Goal: Task Accomplishment & Management: Complete application form

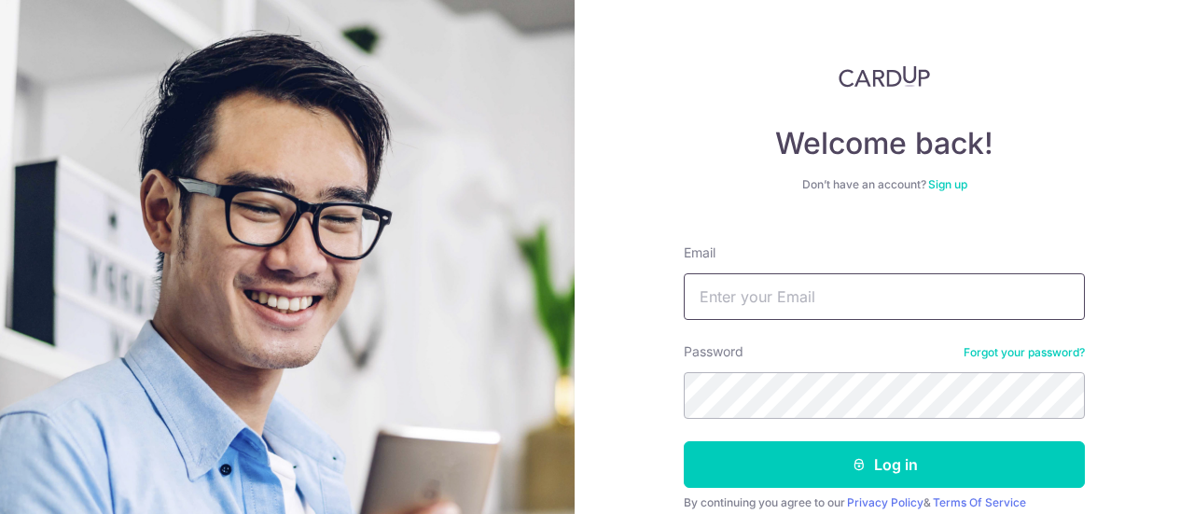
click at [764, 294] on input "Email" at bounding box center [884, 296] width 401 height 47
type input "jostang@gmail.com"
click at [684, 441] on button "Log in" at bounding box center [884, 464] width 401 height 47
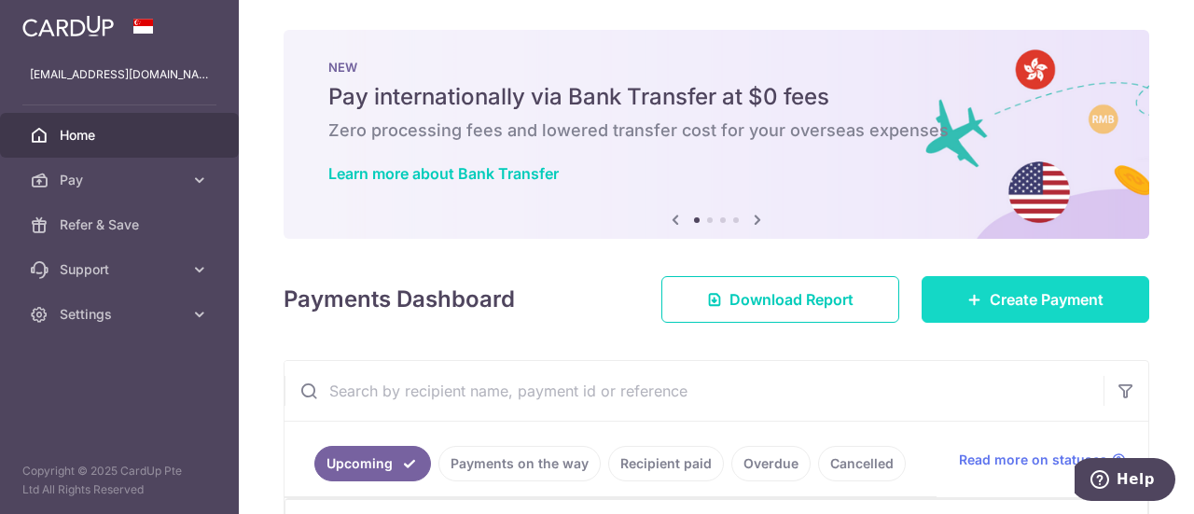
click at [969, 301] on icon at bounding box center [974, 299] width 15 height 15
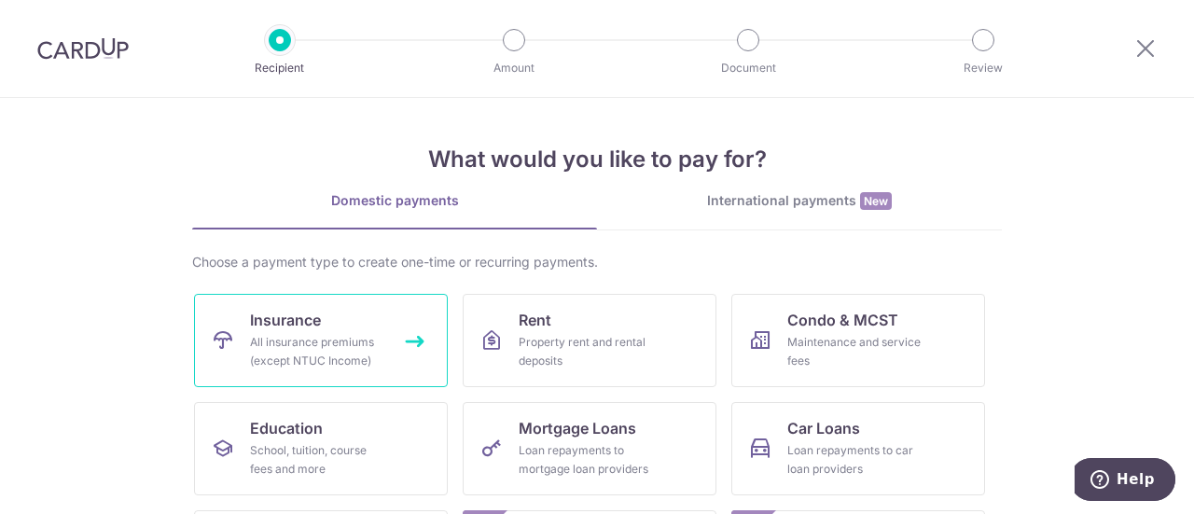
drag, startPoint x: 325, startPoint y: 325, endPoint x: 455, endPoint y: 329, distance: 130.7
click at [325, 325] on link "Insurance All insurance premiums (except NTUC Income)" at bounding box center [321, 340] width 254 height 93
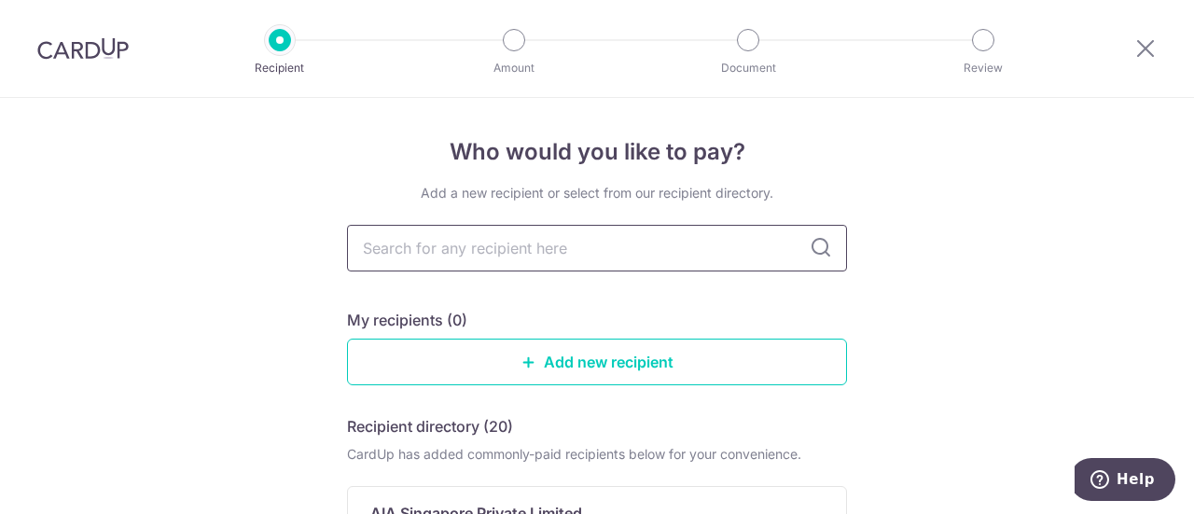
click at [534, 251] on input "text" at bounding box center [597, 248] width 500 height 47
type input "great eastern"
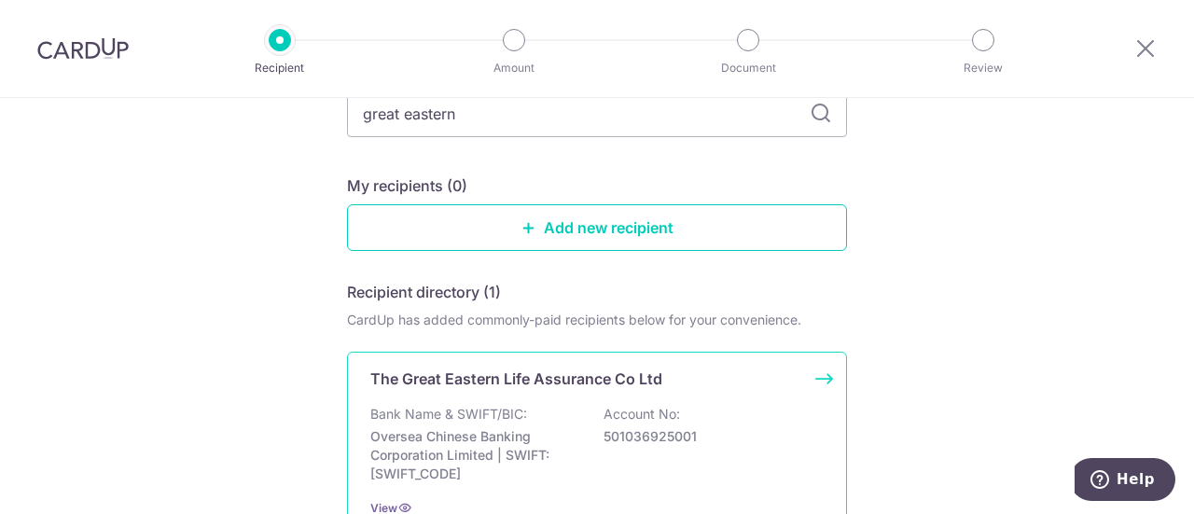
scroll to position [280, 0]
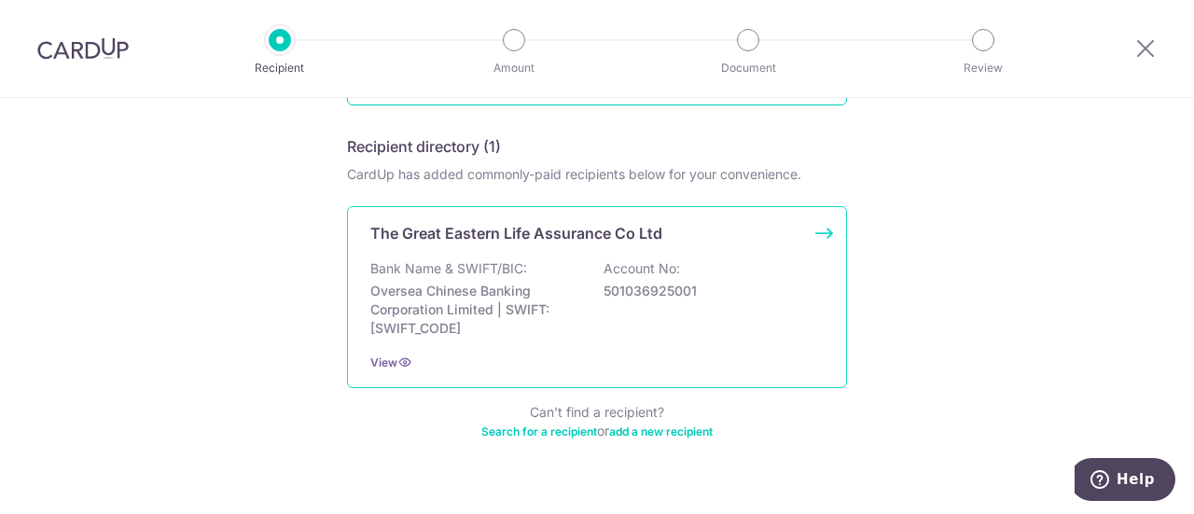
click at [591, 356] on div "View" at bounding box center [596, 363] width 453 height 20
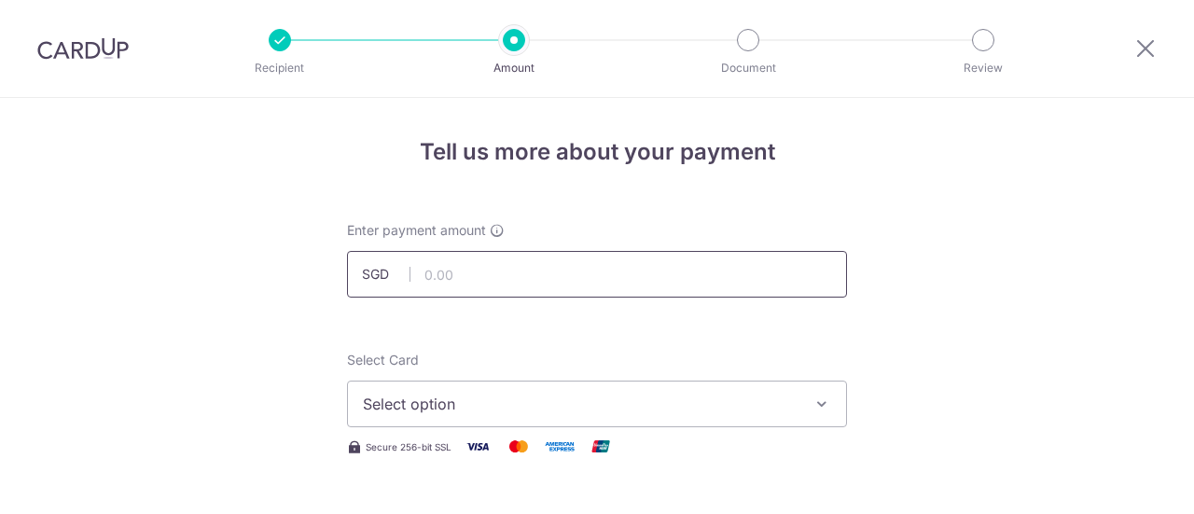
click at [502, 264] on input "text" at bounding box center [597, 274] width 500 height 47
click at [454, 274] on input "text" at bounding box center [597, 274] width 500 height 47
type input "238.57"
click at [529, 402] on span "Select option" at bounding box center [580, 404] width 435 height 22
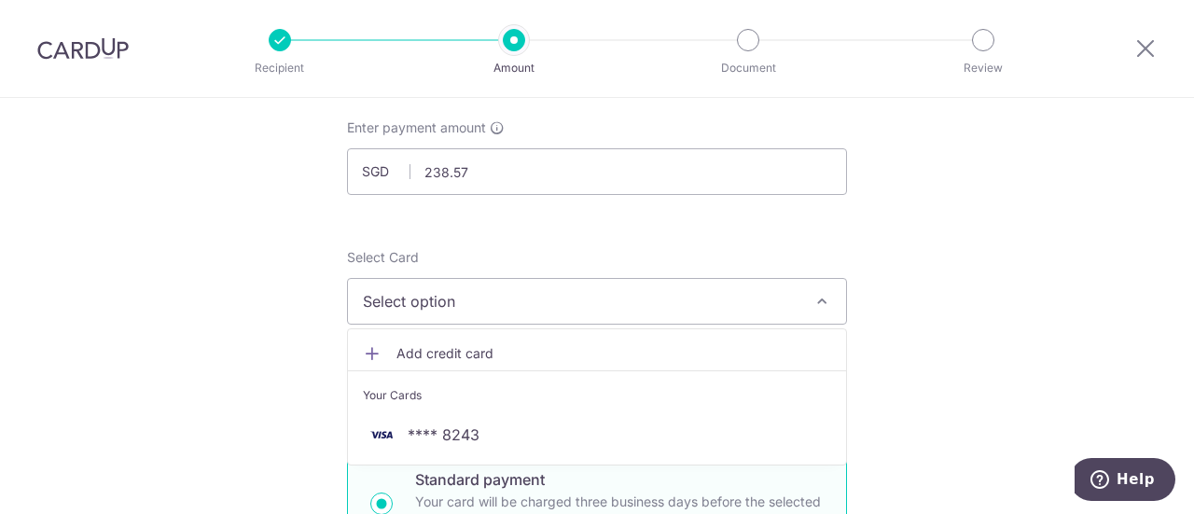
scroll to position [187, 0]
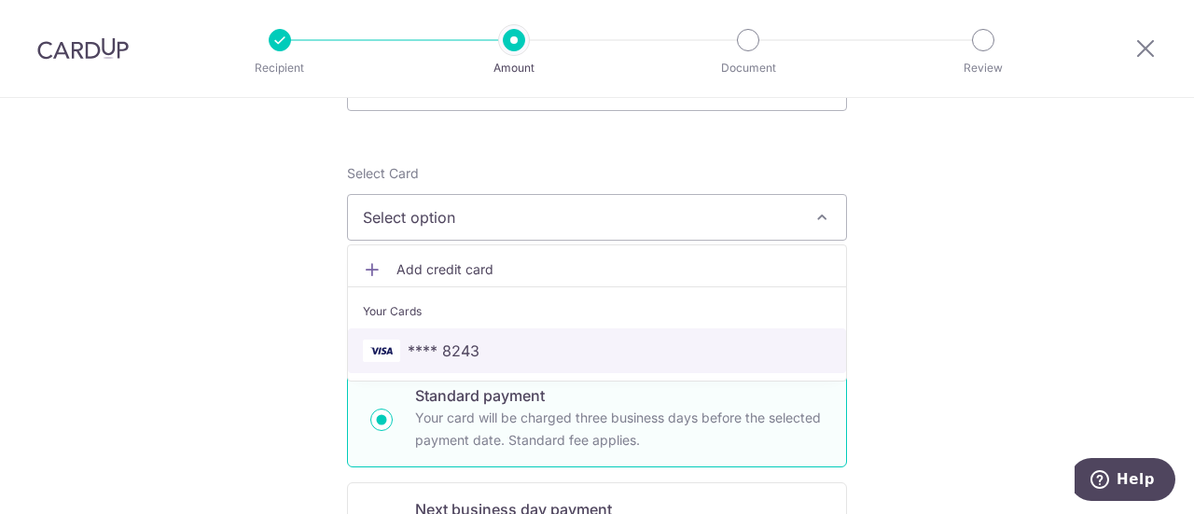
click at [446, 342] on span "**** 8243" at bounding box center [444, 351] width 72 height 22
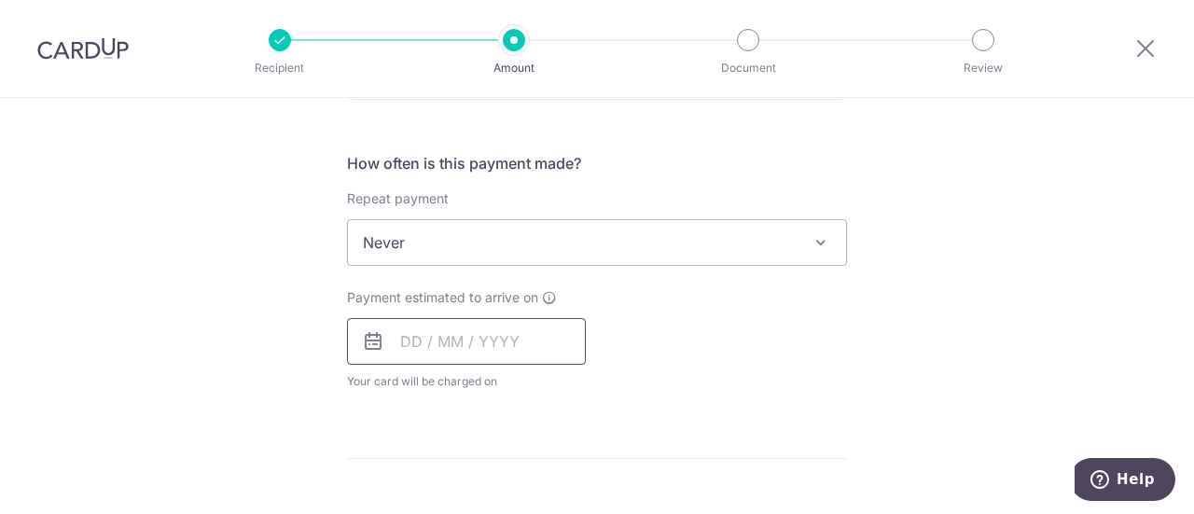
scroll to position [746, 0]
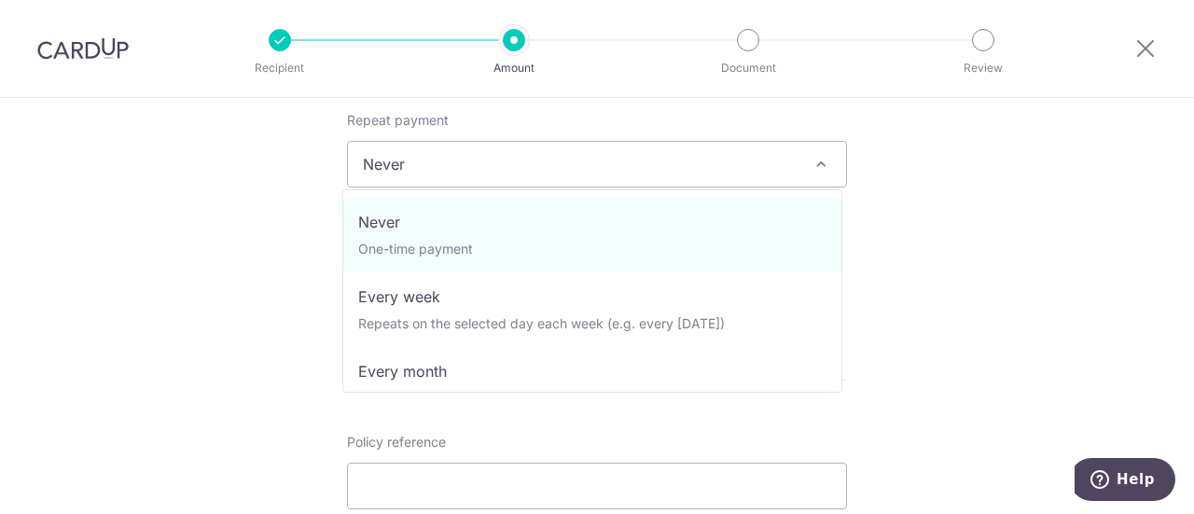
click at [510, 171] on span "Never" at bounding box center [597, 164] width 498 height 45
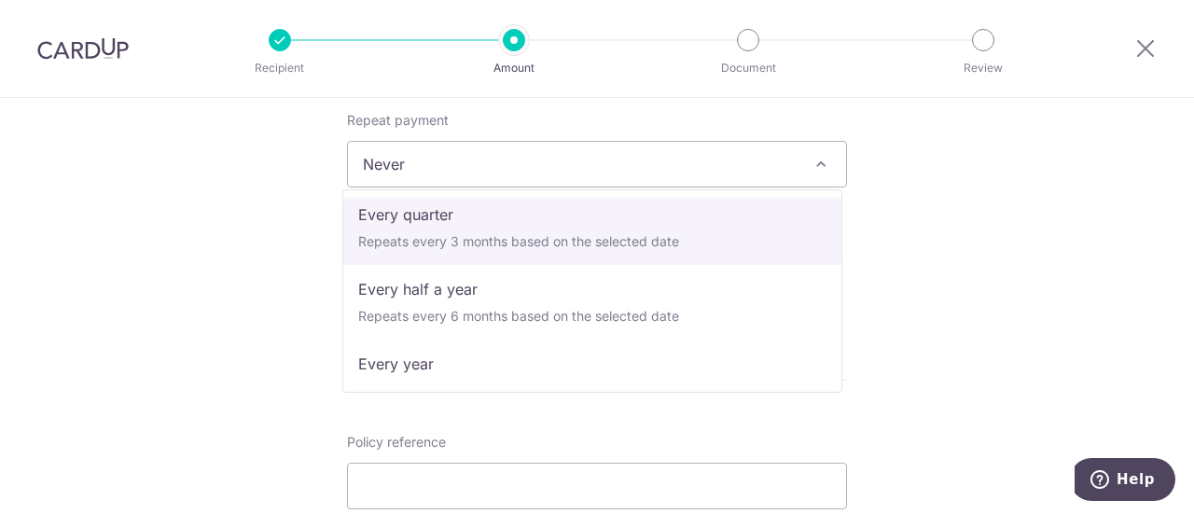
scroll to position [261, 0]
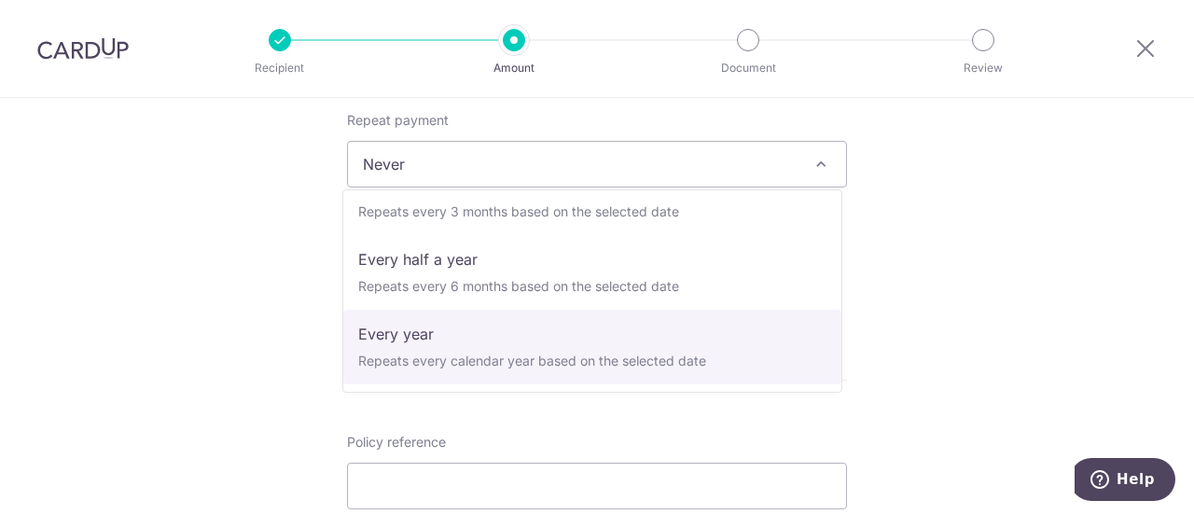
drag, startPoint x: 493, startPoint y: 335, endPoint x: 490, endPoint y: 344, distance: 10.0
select select "6"
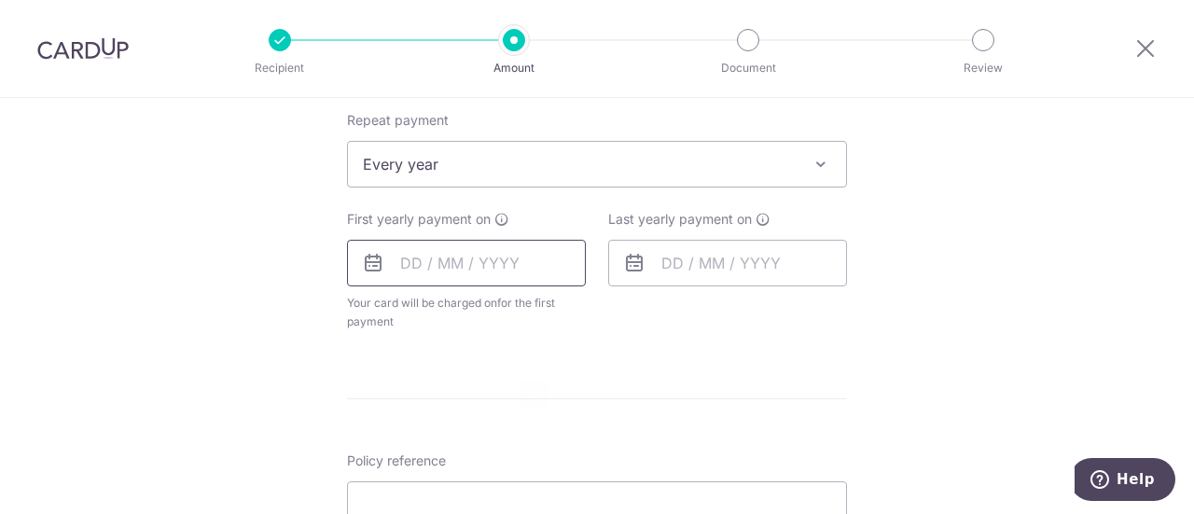
click at [407, 267] on input "text" at bounding box center [466, 263] width 239 height 47
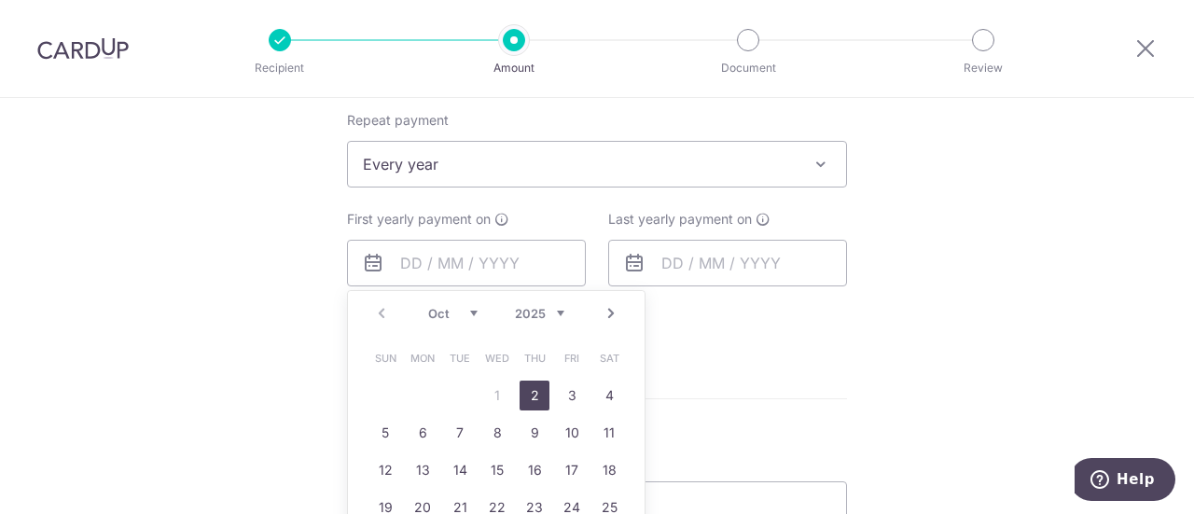
click at [530, 385] on link "2" at bounding box center [535, 396] width 30 height 30
type input "[DATE]"
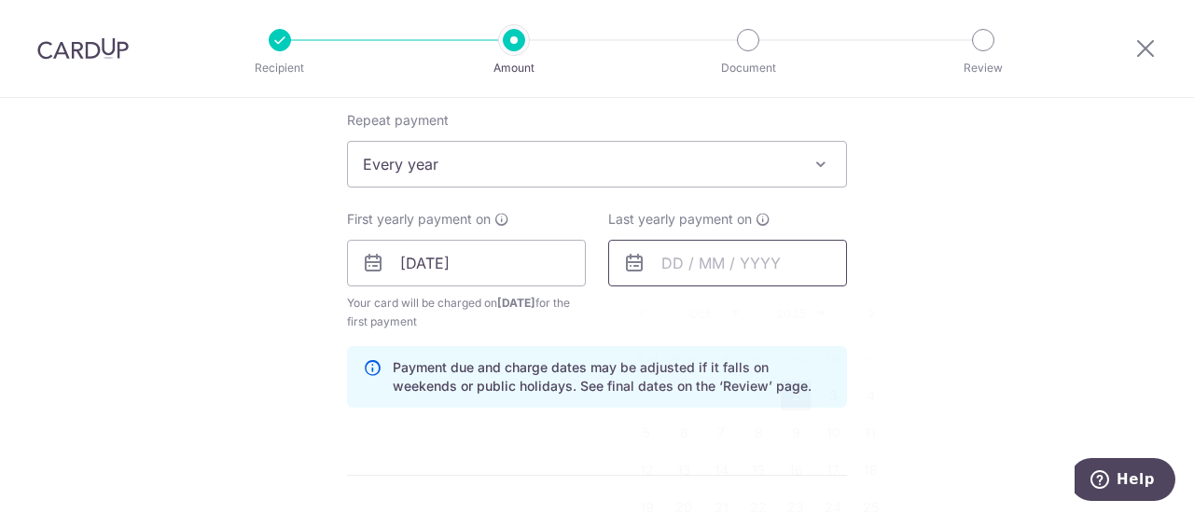
click at [674, 266] on input "text" at bounding box center [727, 263] width 239 height 47
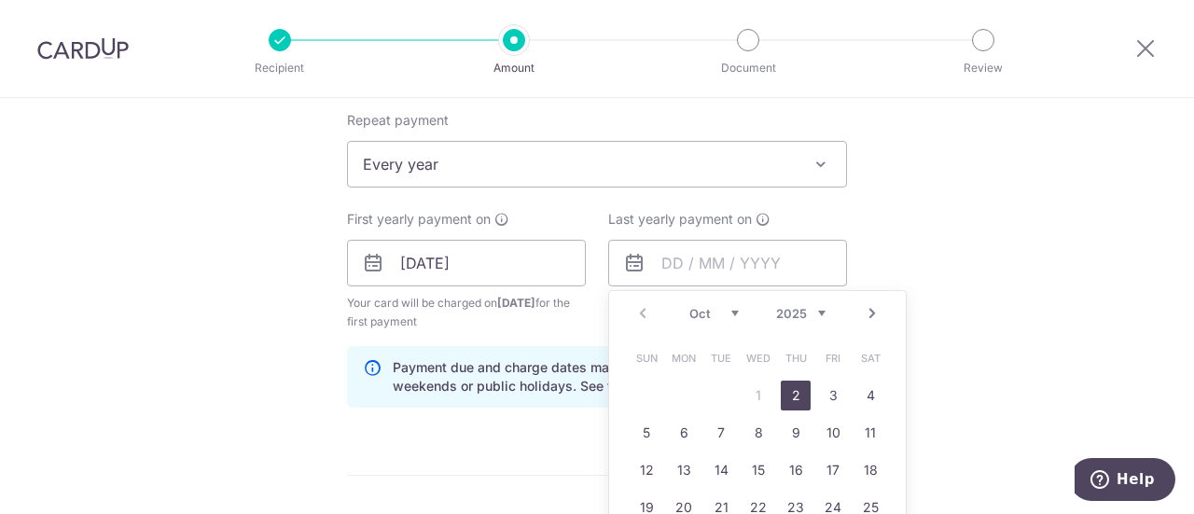
drag, startPoint x: 785, startPoint y: 307, endPoint x: 789, endPoint y: 329, distance: 22.7
click at [785, 307] on select "2025 2026 2027 2028 2029 2030 2031 2032 2033 2034 2035" at bounding box center [800, 313] width 49 height 15
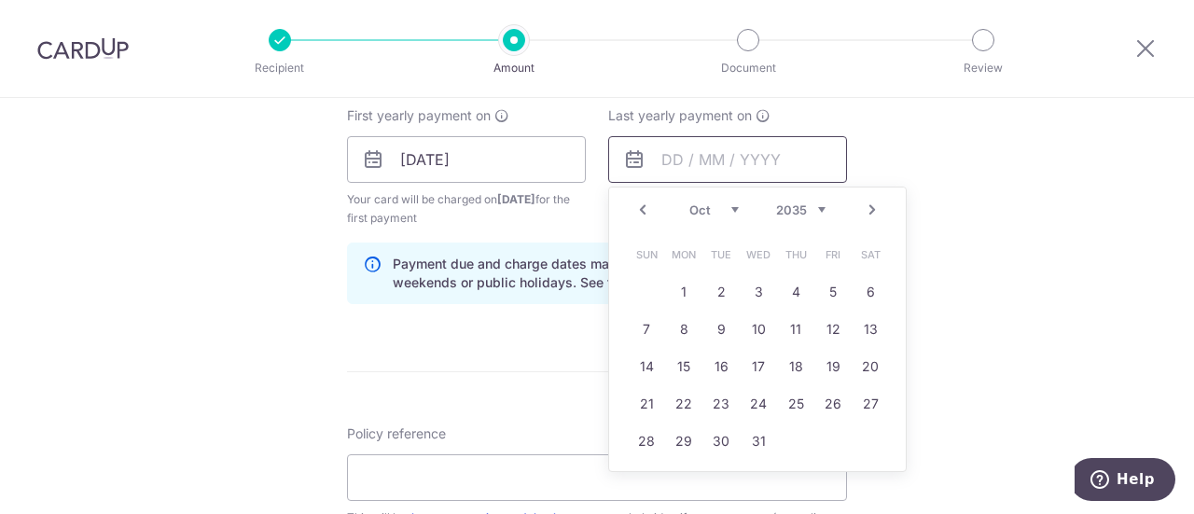
scroll to position [840, 0]
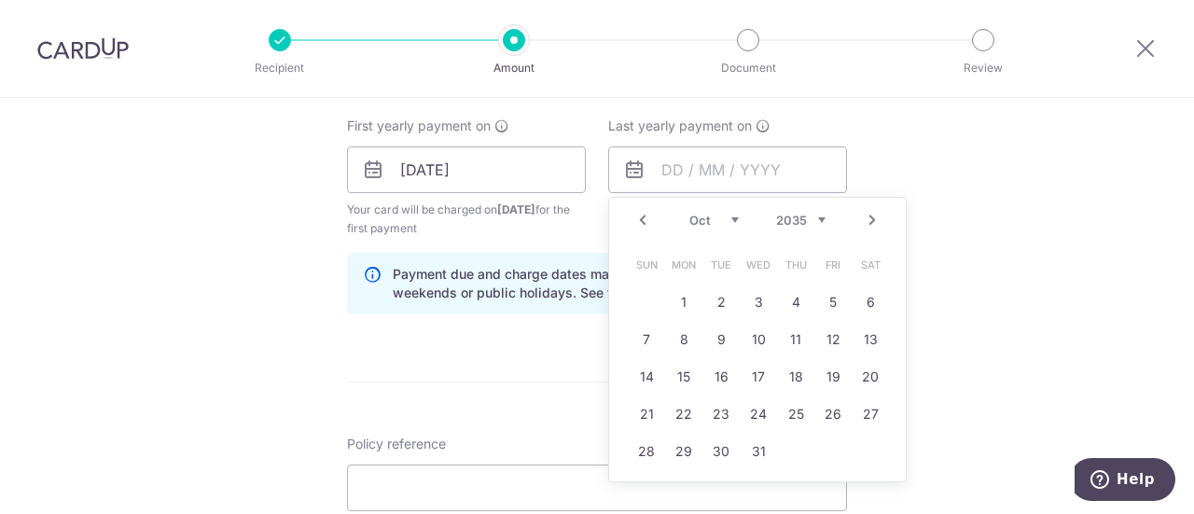
click at [638, 220] on link "Prev" at bounding box center [643, 220] width 22 height 22
click at [751, 406] on link "19" at bounding box center [758, 414] width 30 height 30
type input "19/09/2035"
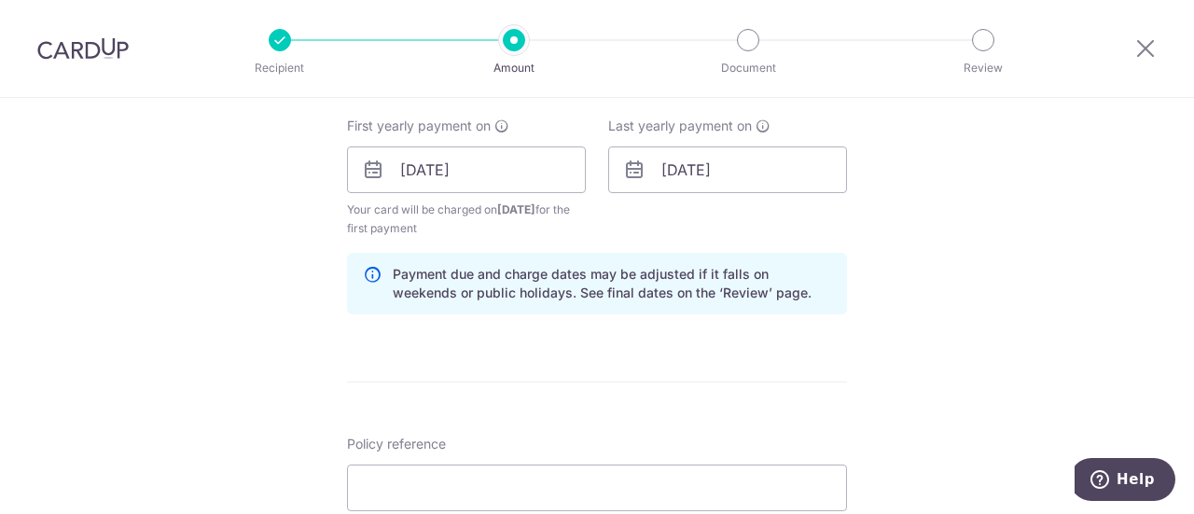
click at [942, 273] on div "Tell us more about your payment Enter payment amount SGD 238.57 238.57 Select C…" at bounding box center [597, 149] width 1194 height 1783
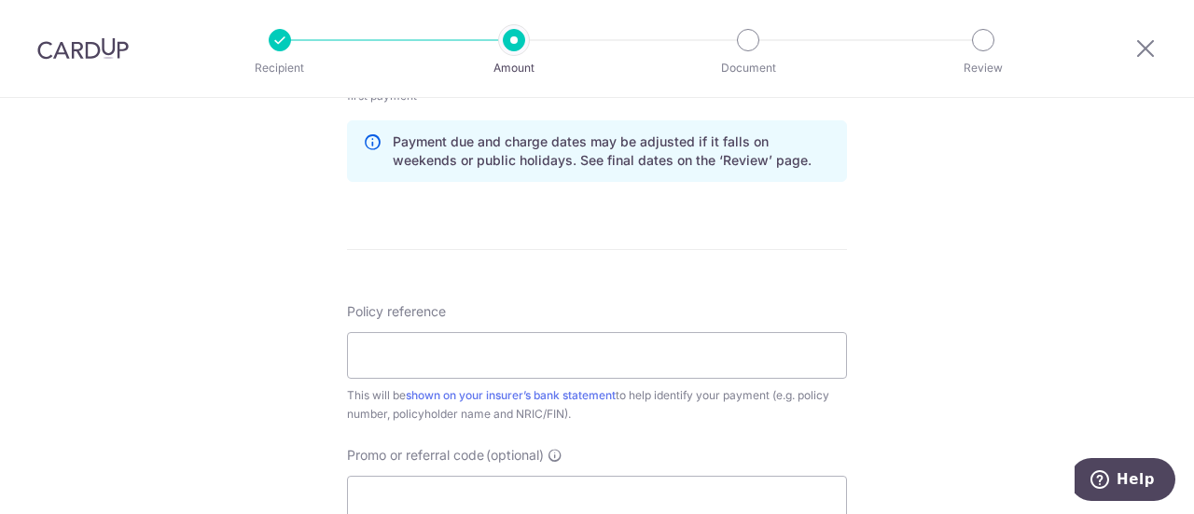
scroll to position [1119, 0]
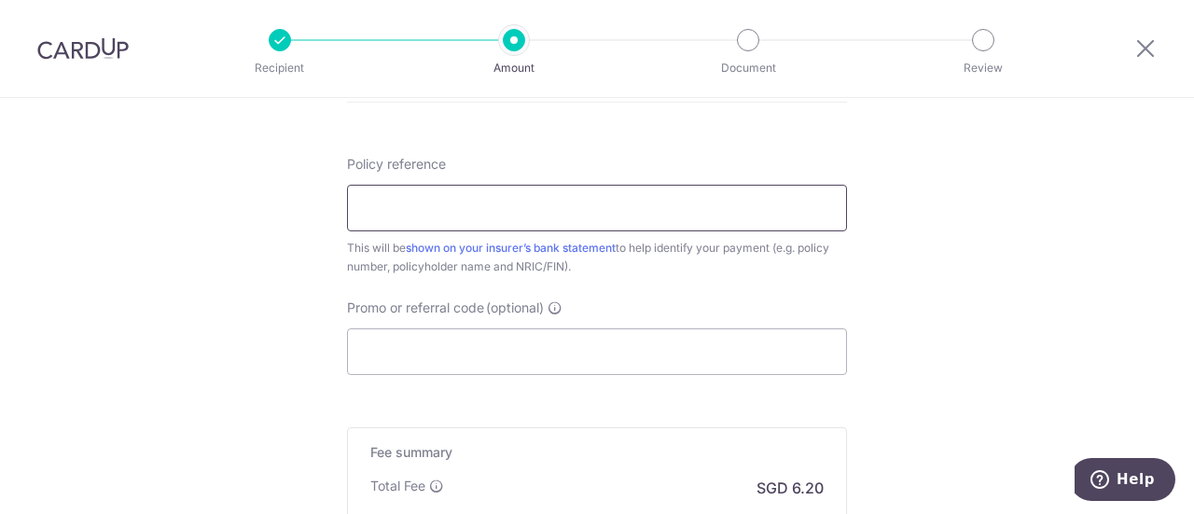
click at [444, 221] on input "Policy reference" at bounding box center [597, 208] width 500 height 47
type input "0250738395"
click at [632, 359] on input "Promo or referral code (optional)" at bounding box center [597, 351] width 500 height 47
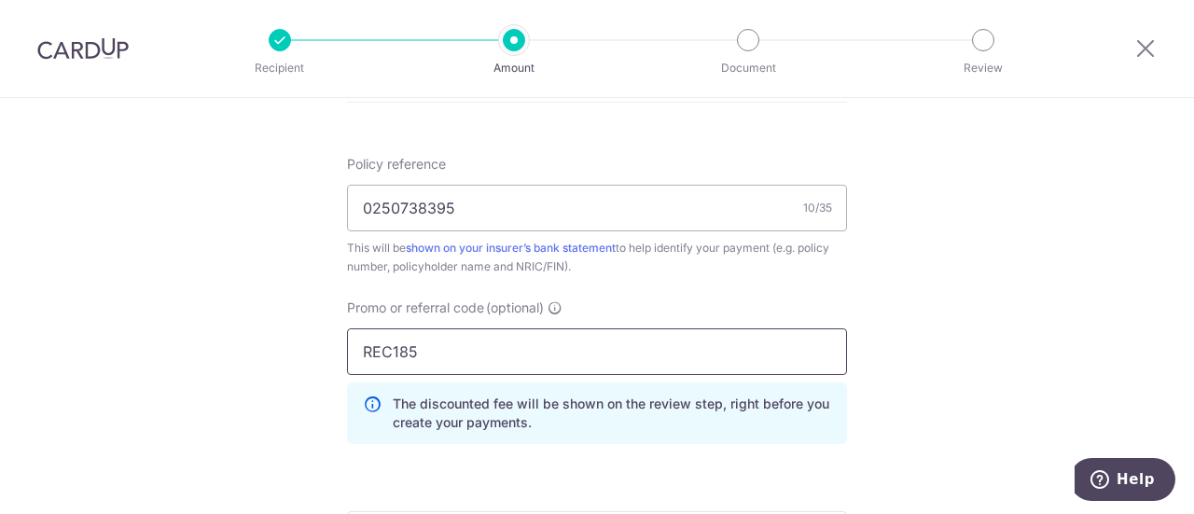
type input "REC185"
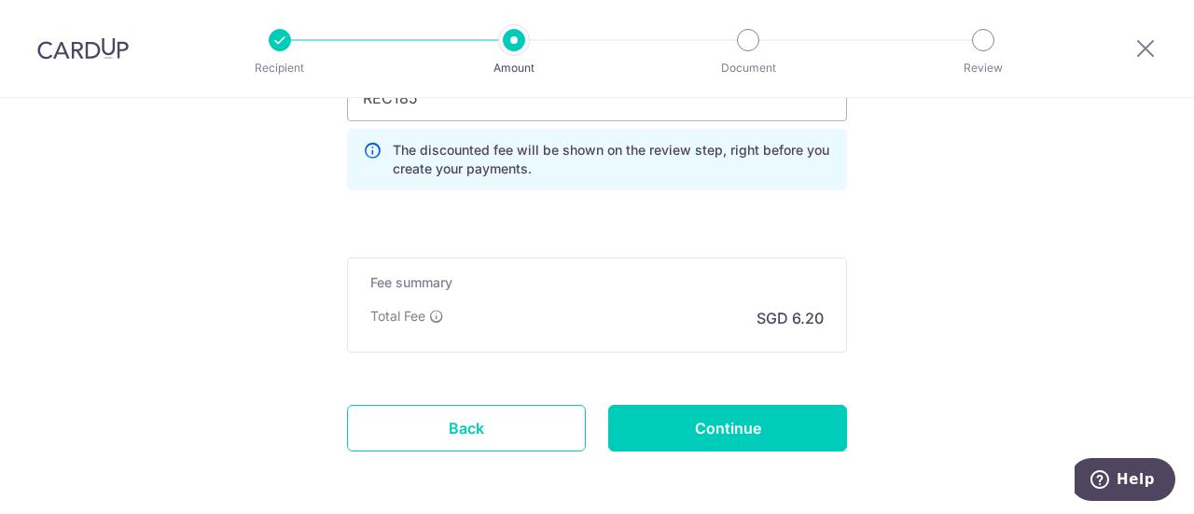
scroll to position [1445, 0]
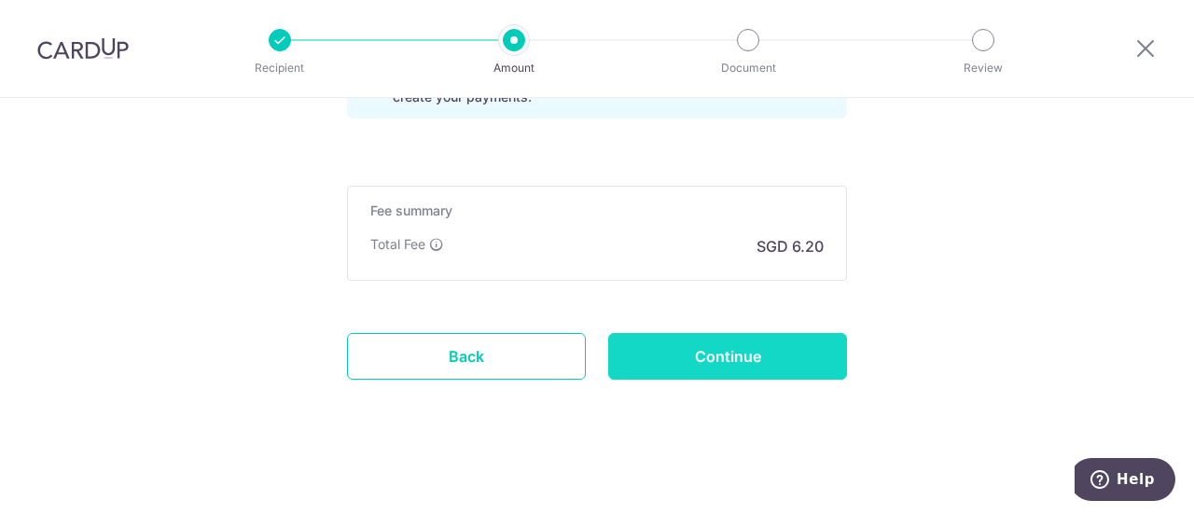
click at [716, 350] on input "Continue" at bounding box center [727, 356] width 239 height 47
type input "Create Schedule"
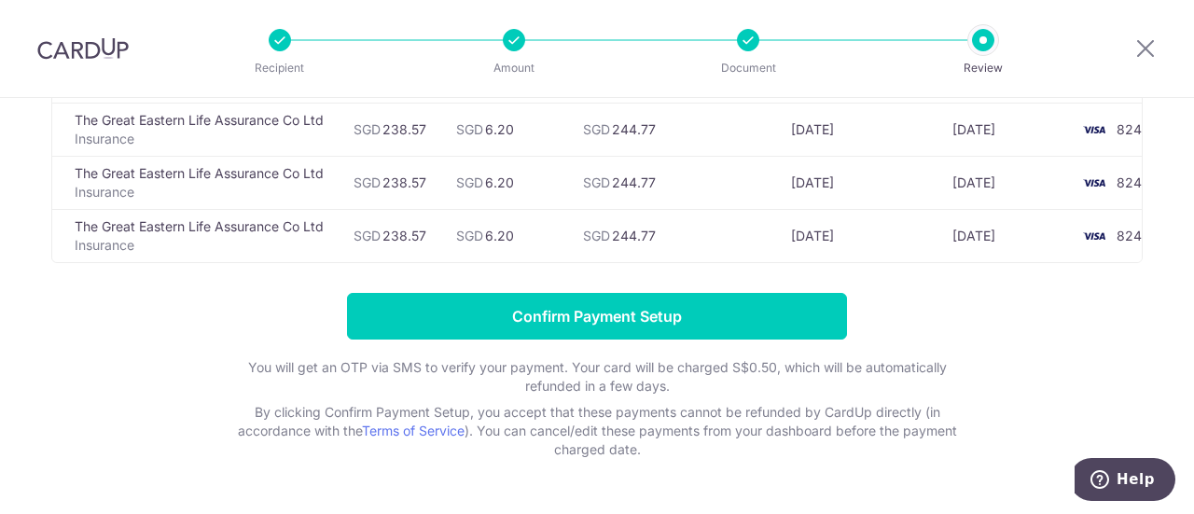
scroll to position [618, 0]
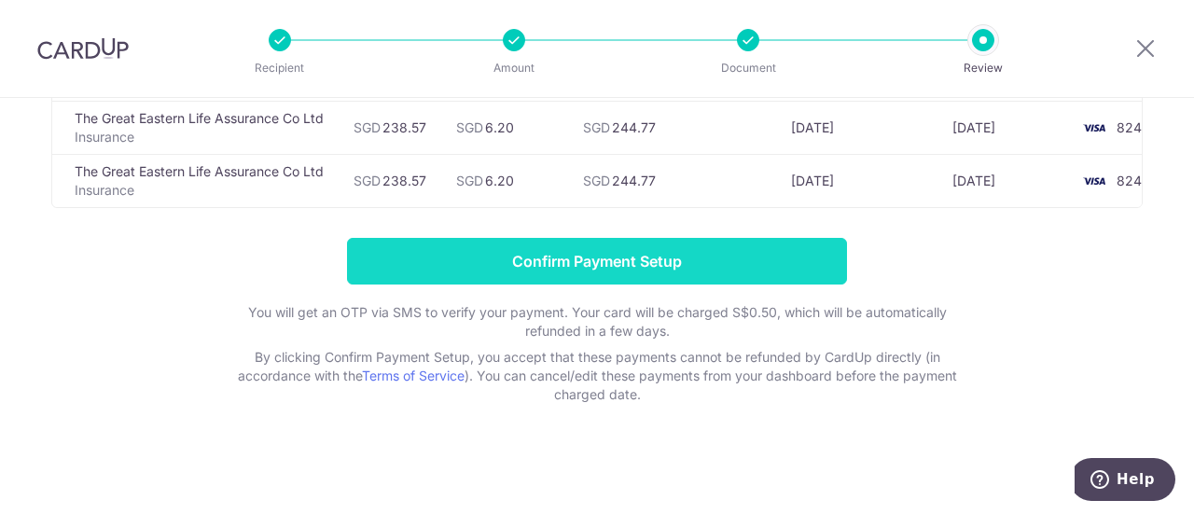
click at [597, 269] on input "Confirm Payment Setup" at bounding box center [597, 261] width 500 height 47
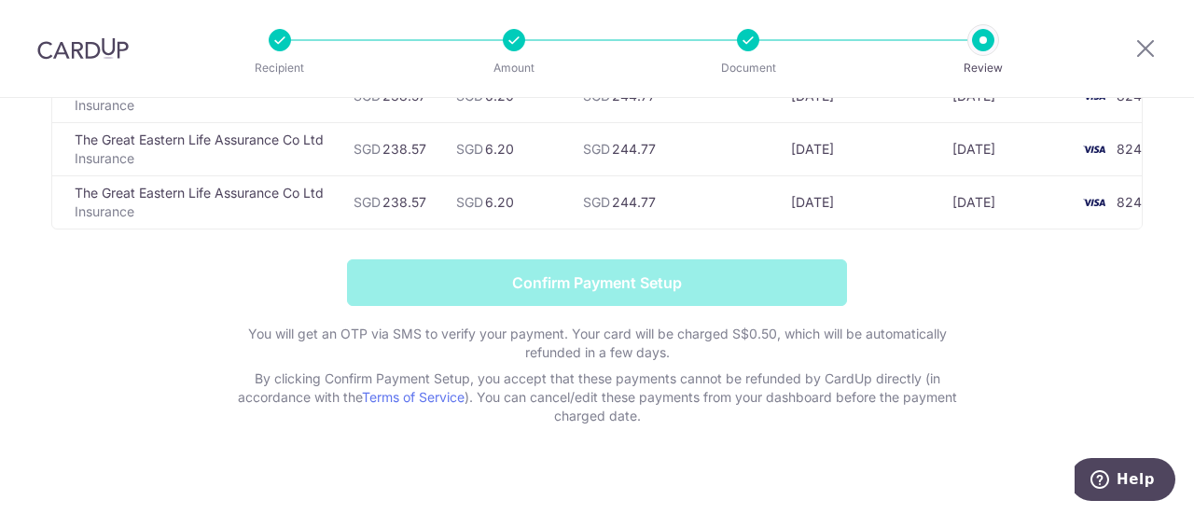
scroll to position [442, 0]
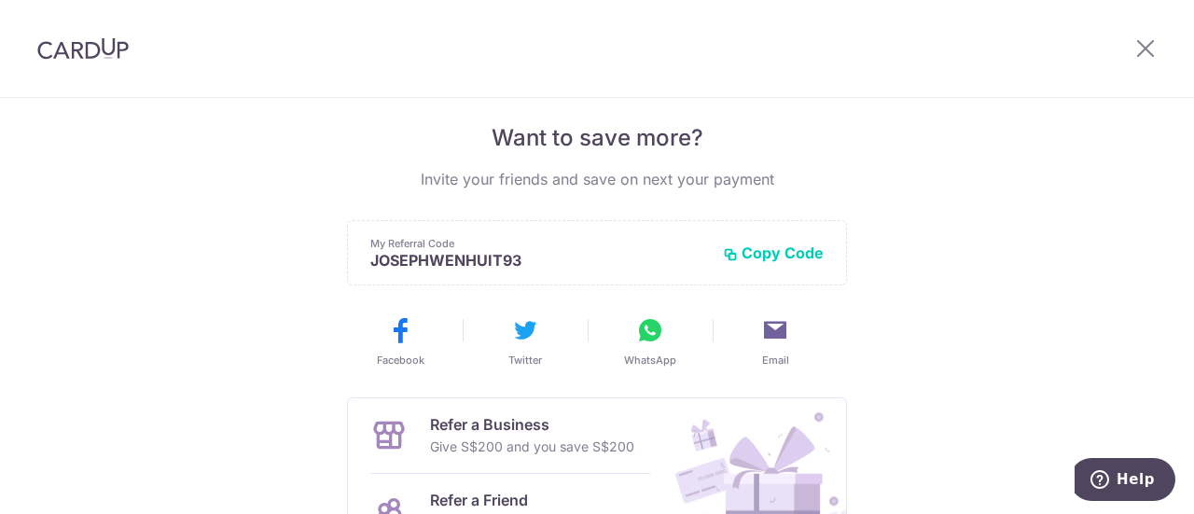
scroll to position [93, 0]
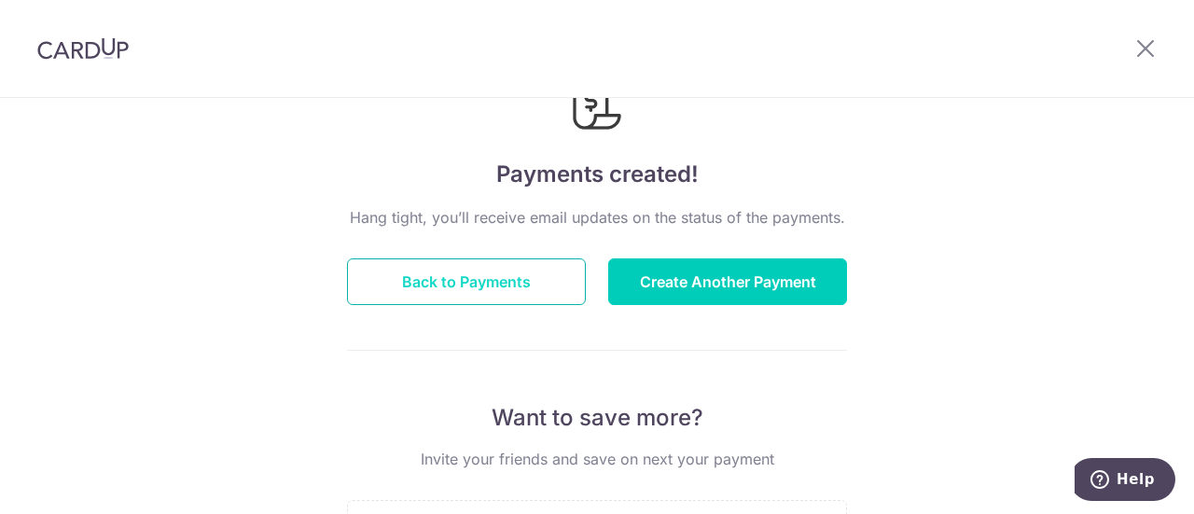
click at [457, 279] on button "Back to Payments" at bounding box center [466, 281] width 239 height 47
